Goal: Task Accomplishment & Management: Manage account settings

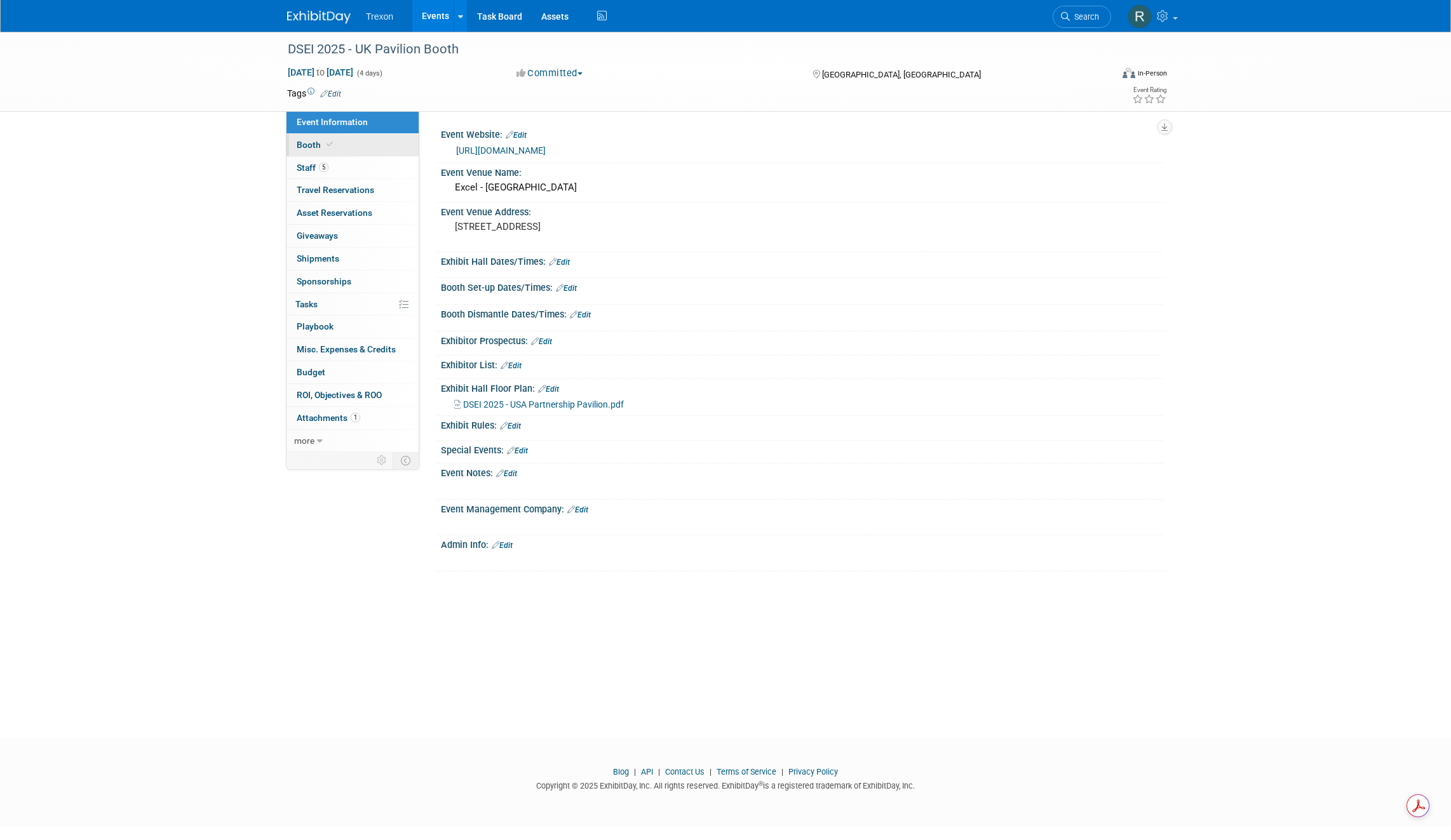
click at [310, 146] on span "Booth" at bounding box center [316, 145] width 39 height 10
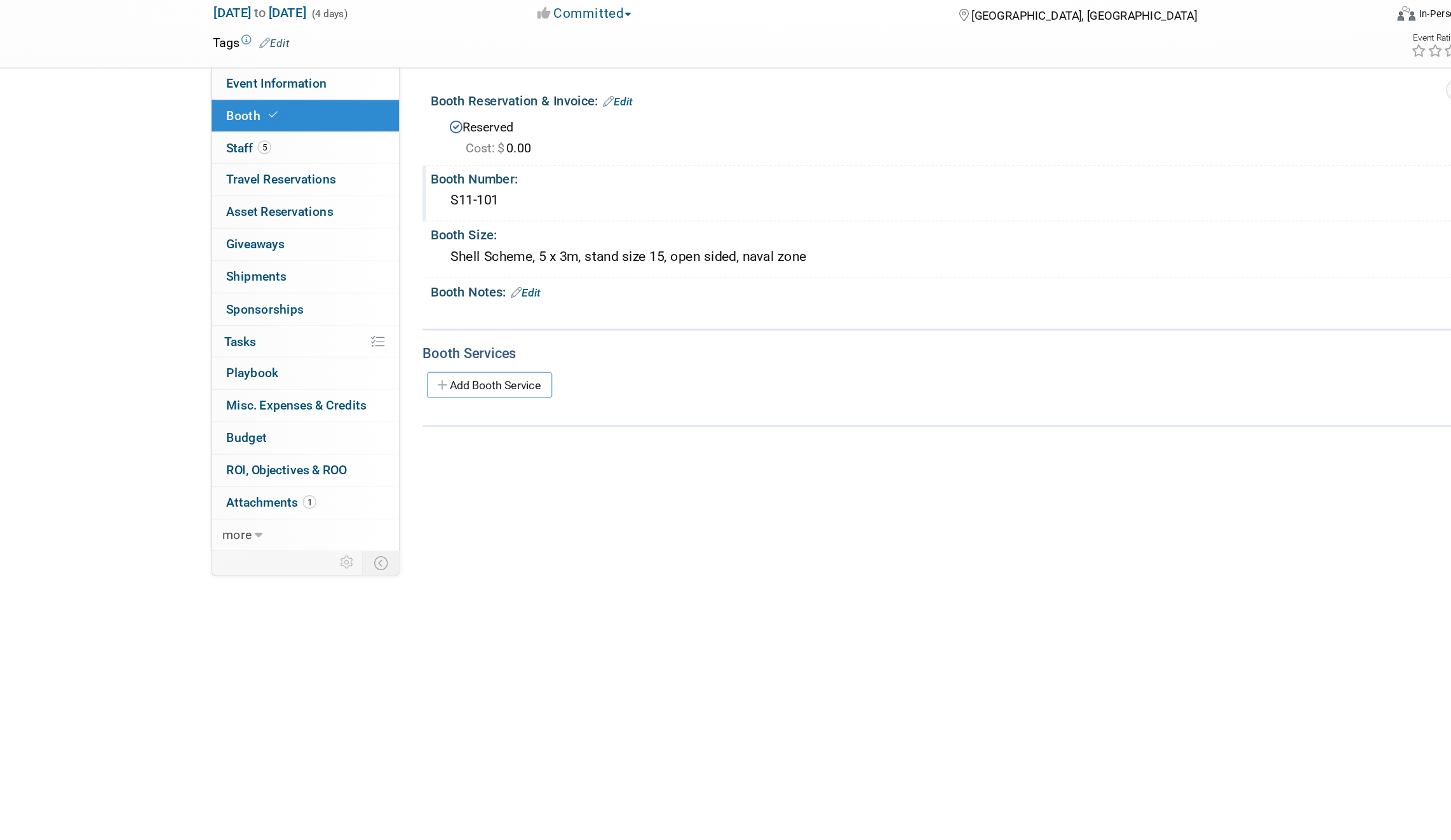
click at [487, 208] on div "S11-101" at bounding box center [801, 205] width 703 height 20
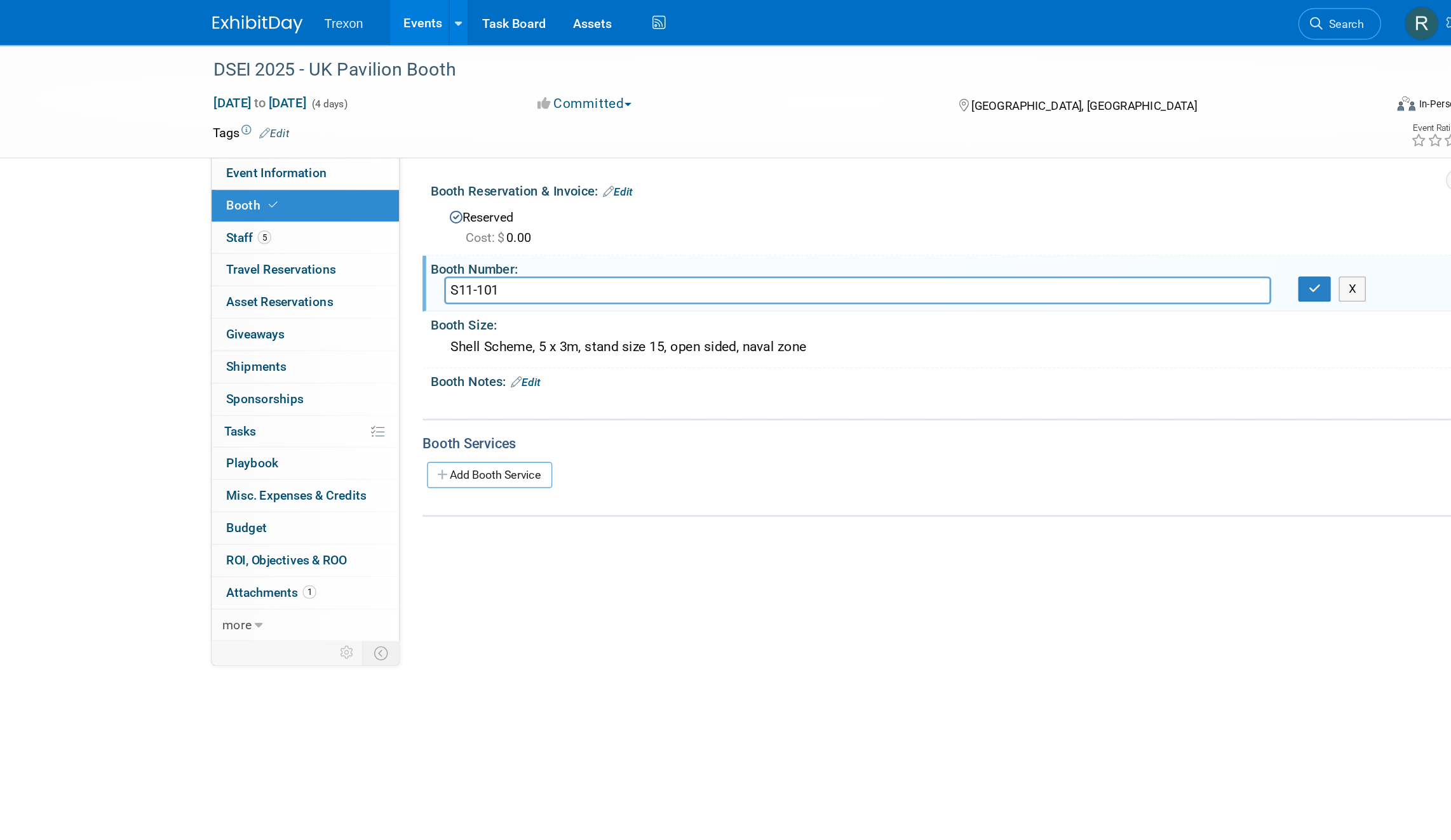
click at [338, 29] on div "Trexon Events Add Event Bulk Upload Events Shareable Event Boards Recently View…" at bounding box center [725, 16] width 877 height 32
click at [495, 204] on input "S11-101" at bounding box center [742, 205] width 583 height 20
click at [435, 16] on link "Events" at bounding box center [435, 16] width 46 height 32
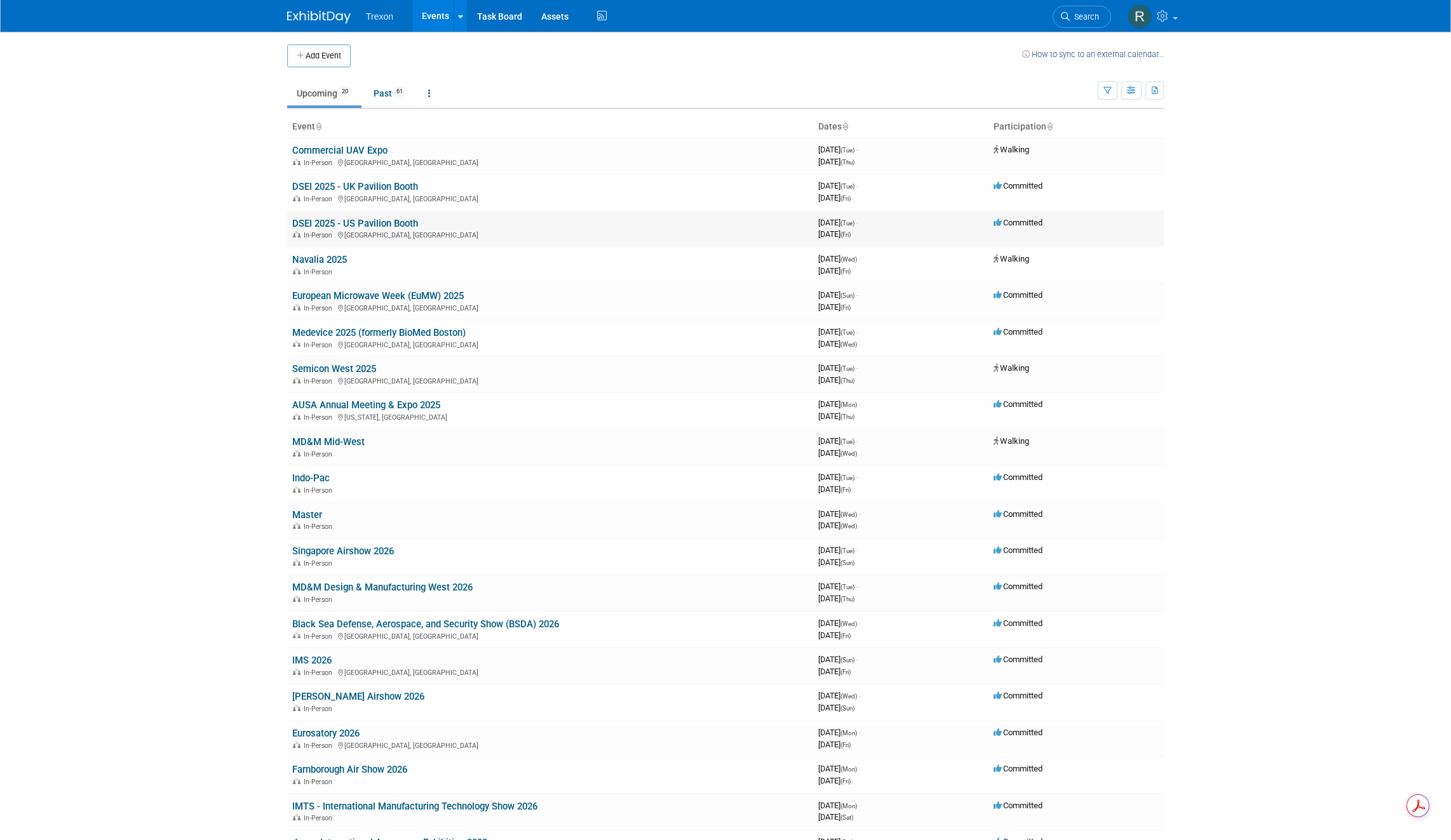
click at [378, 221] on link "DSEI 2025 - US Pavilion Booth" at bounding box center [355, 223] width 126 height 11
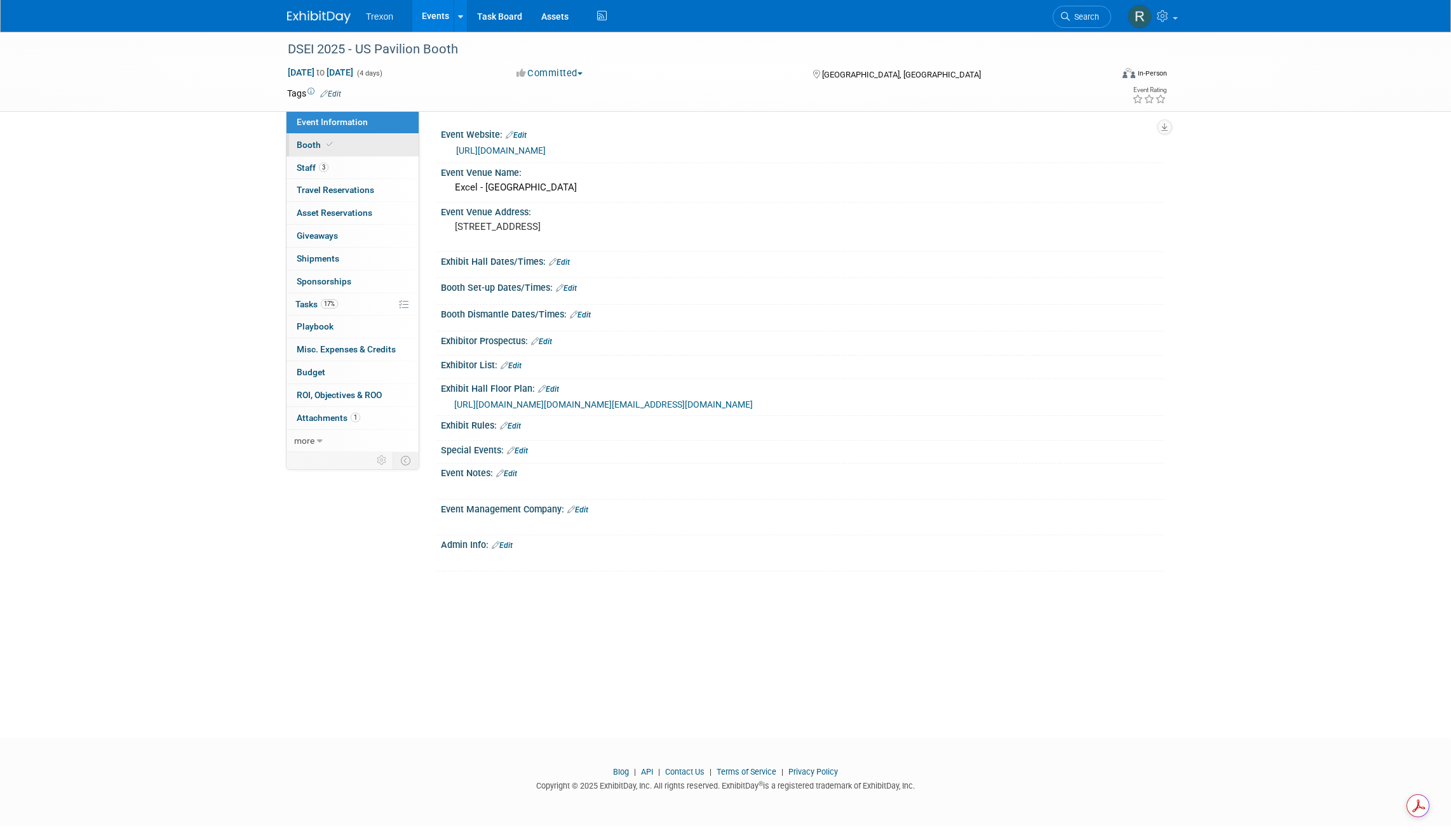
click at [318, 142] on span "Booth" at bounding box center [316, 145] width 39 height 10
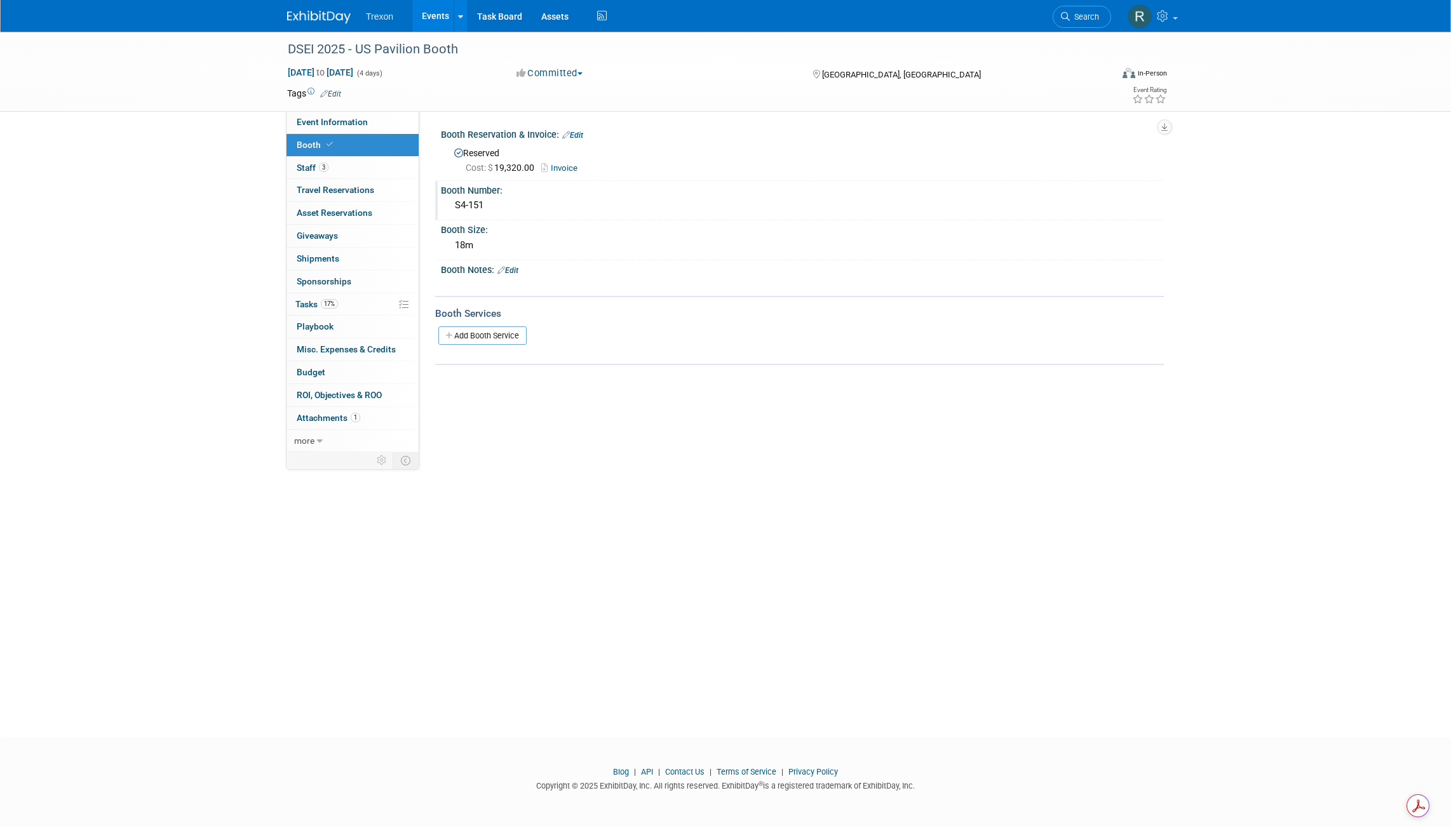
click at [483, 200] on div "S4-151" at bounding box center [801, 205] width 703 height 20
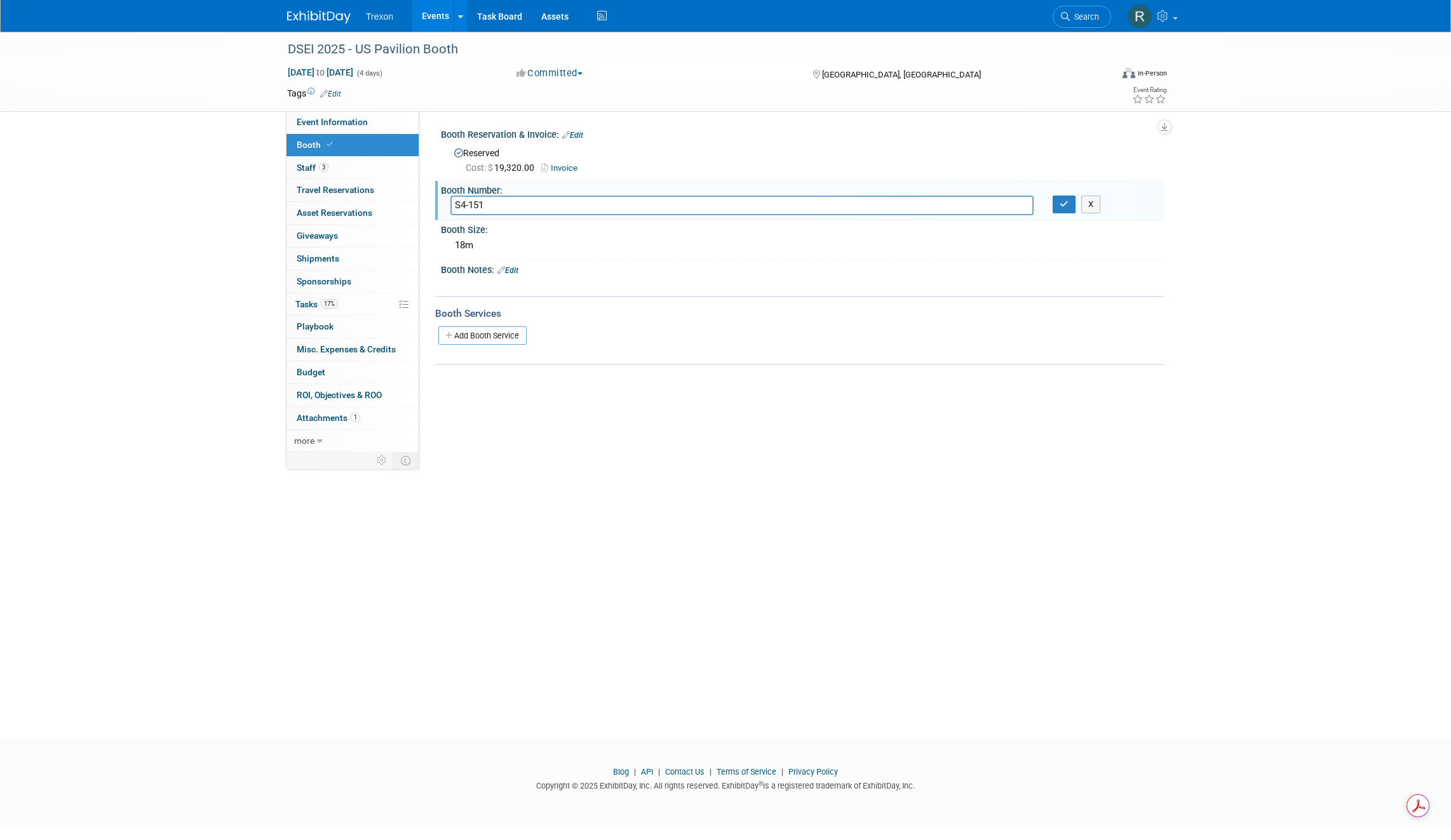
drag, startPoint x: 488, startPoint y: 205, endPoint x: 450, endPoint y: 205, distance: 38.0
click at [450, 205] on input "S4-151" at bounding box center [742, 205] width 583 height 20
click at [439, 16] on link "Events" at bounding box center [435, 16] width 46 height 32
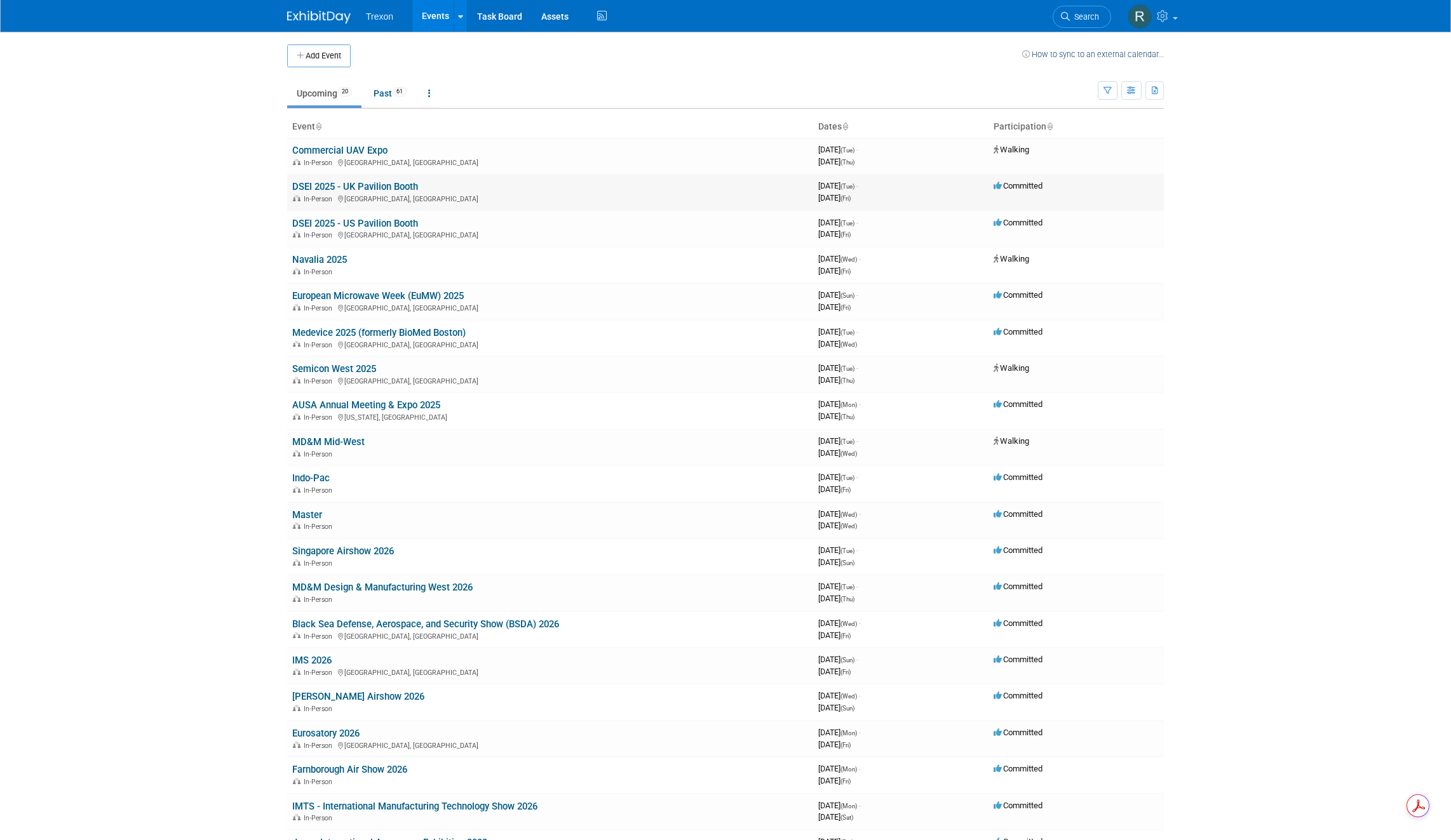
click at [377, 184] on link "DSEI 2025 - UK Pavilion Booth" at bounding box center [355, 186] width 126 height 11
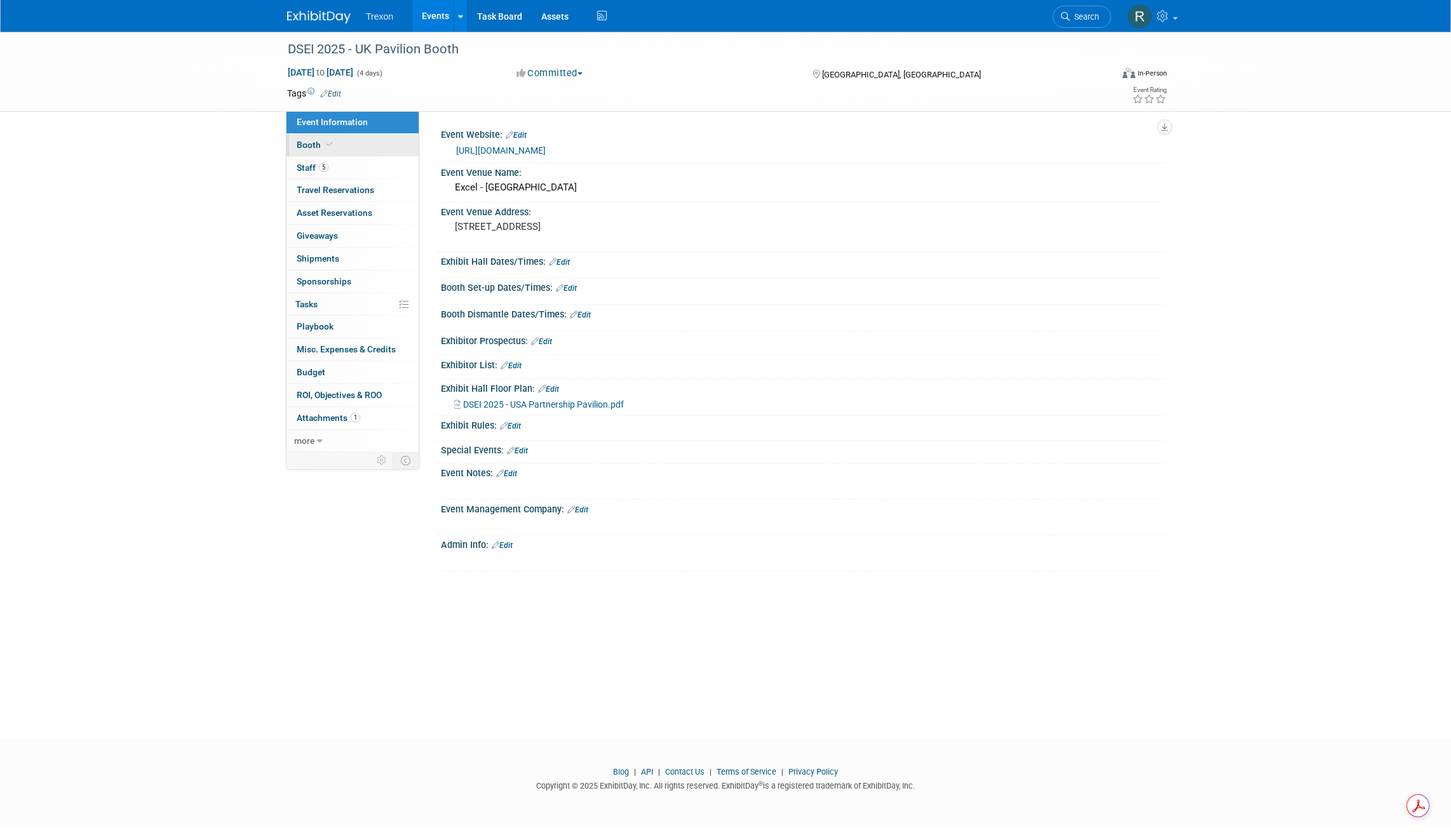
click at [305, 144] on span "Booth" at bounding box center [316, 145] width 39 height 10
